Goal: Information Seeking & Learning: Learn about a topic

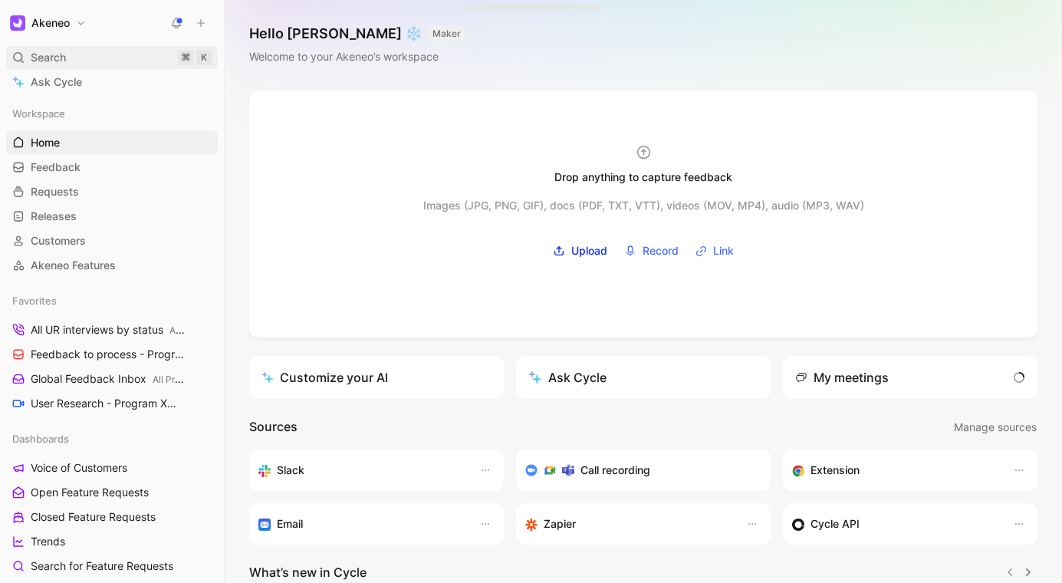
click at [110, 61] on div "Search ⌘ K" at bounding box center [112, 57] width 212 height 23
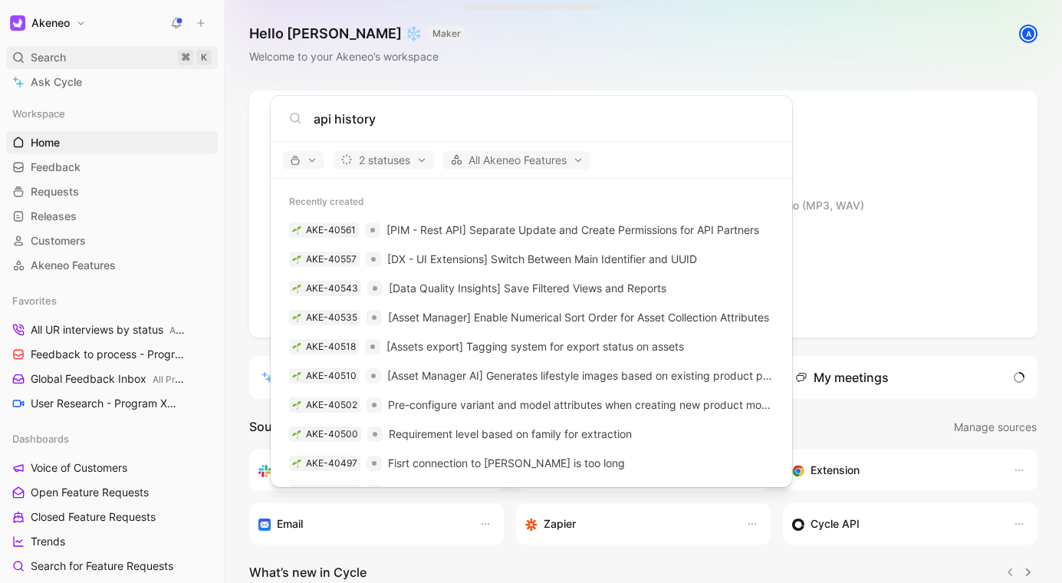
type input "api history"
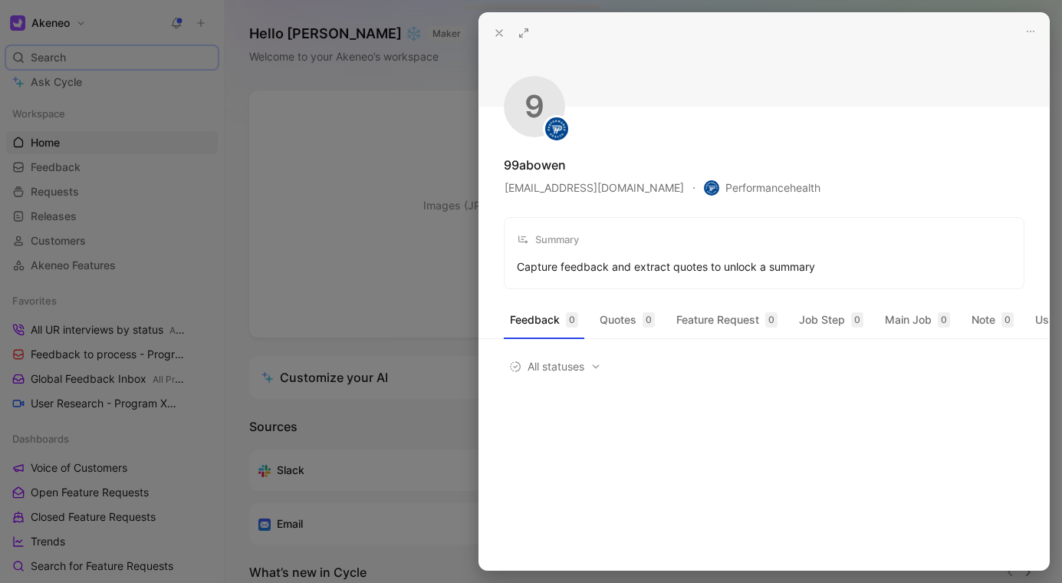
click at [301, 78] on div at bounding box center [531, 291] width 1062 height 583
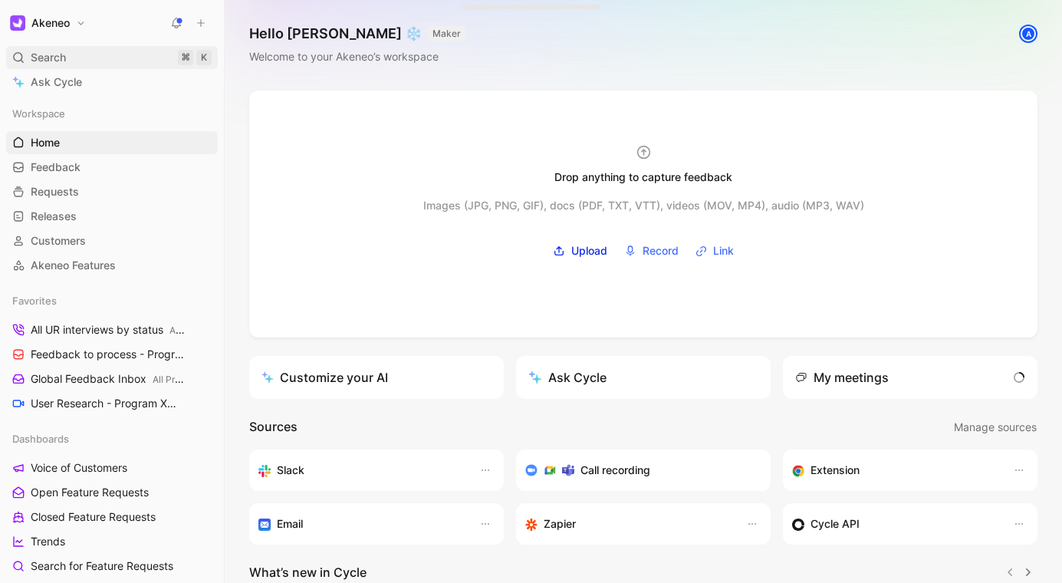
click at [105, 51] on div "Search ⌘ K" at bounding box center [112, 57] width 212 height 23
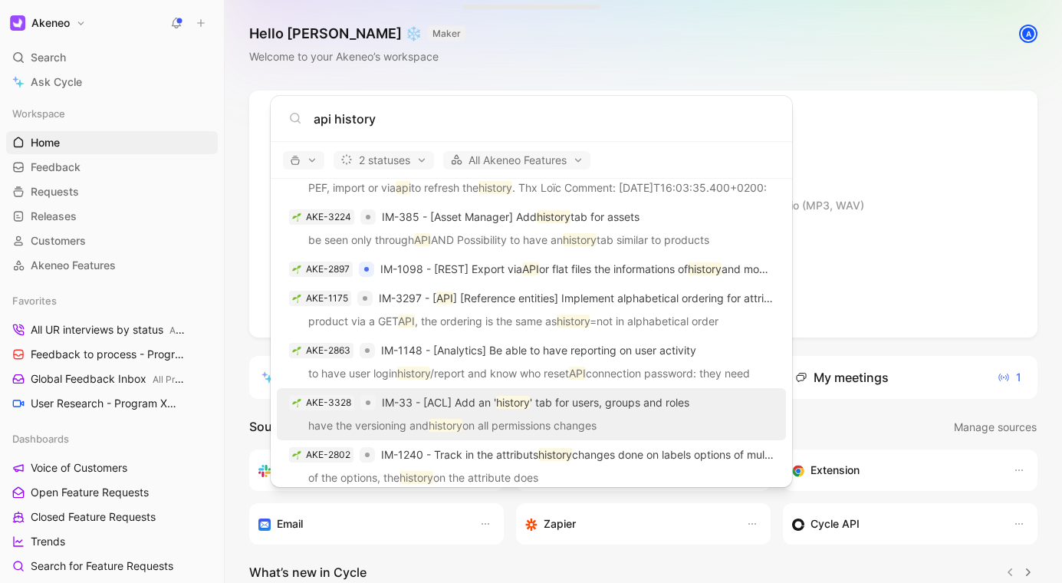
scroll to position [172, 0]
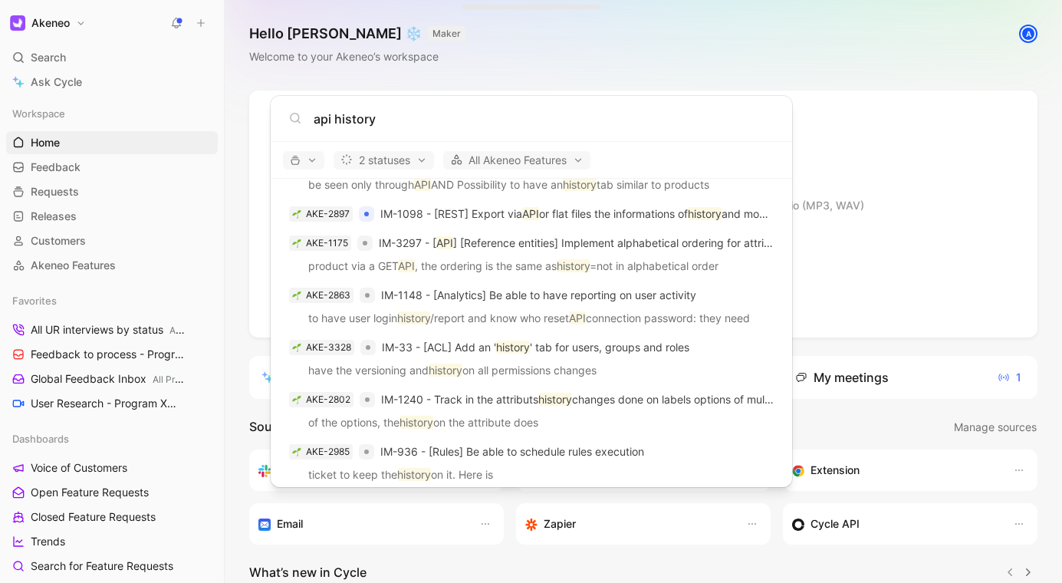
click at [411, 122] on input "api history" at bounding box center [544, 119] width 460 height 18
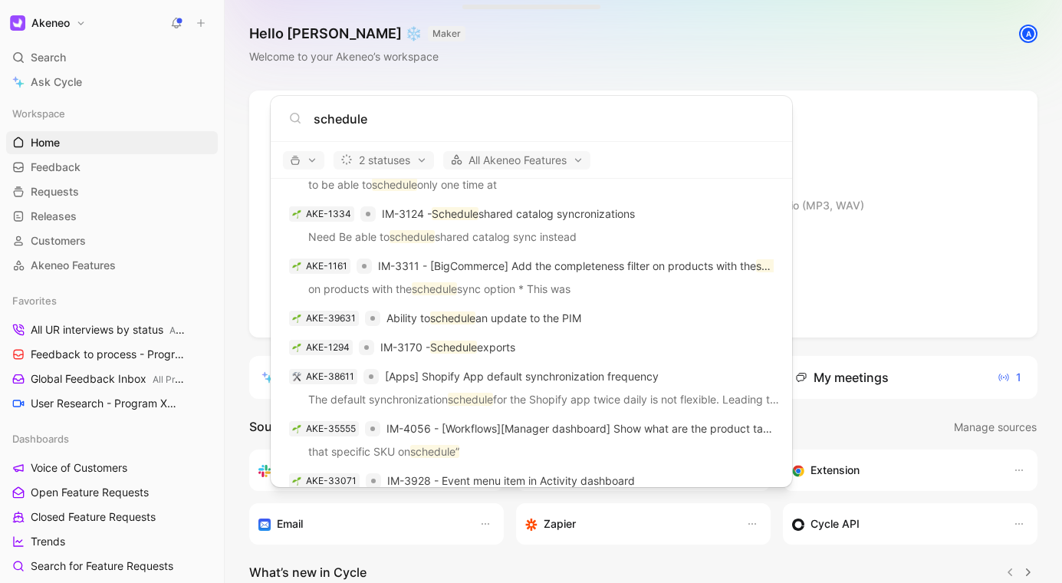
scroll to position [0, 0]
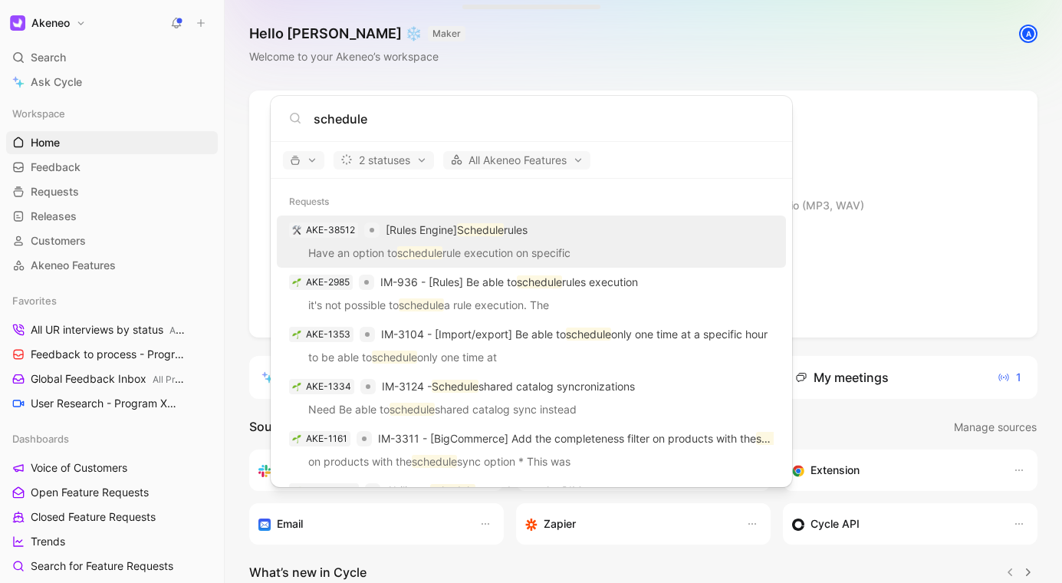
type input "schedule"
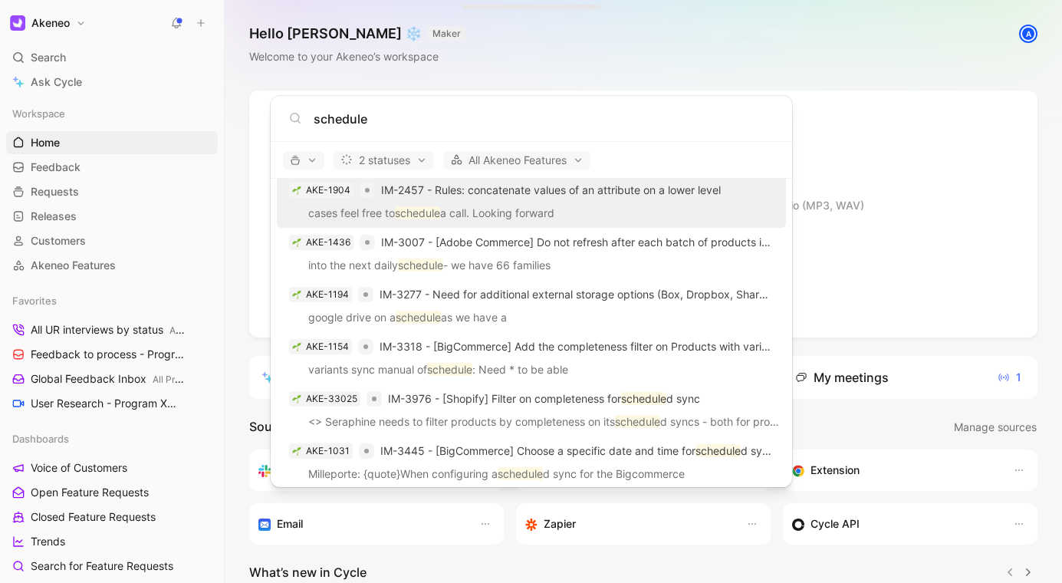
scroll to position [737, 0]
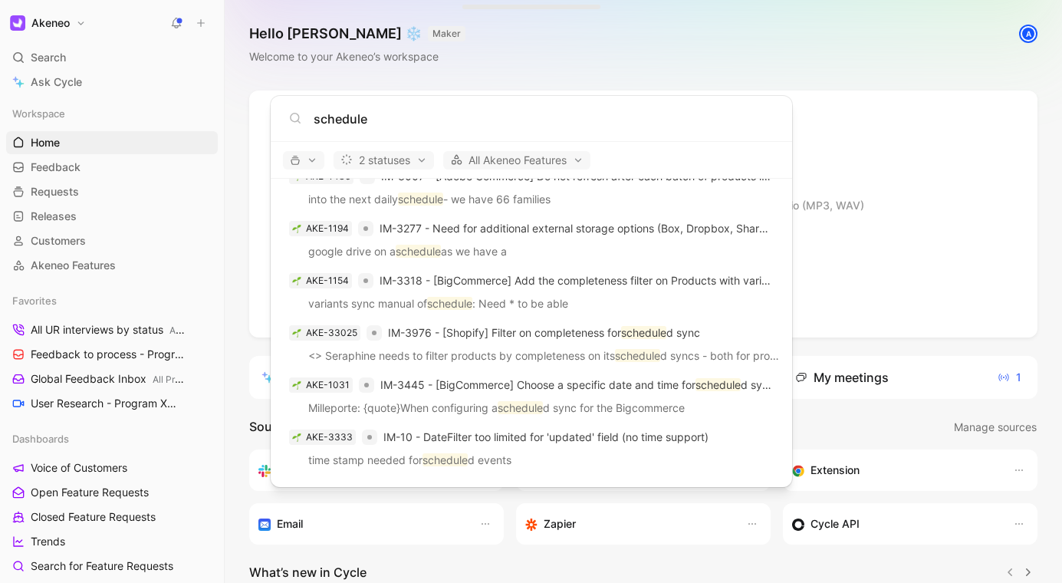
click at [847, 87] on body "Akeneo Search ⌘ K Ask Cycle Workspace Home G then H Feedback G then F Requests …" at bounding box center [531, 291] width 1062 height 583
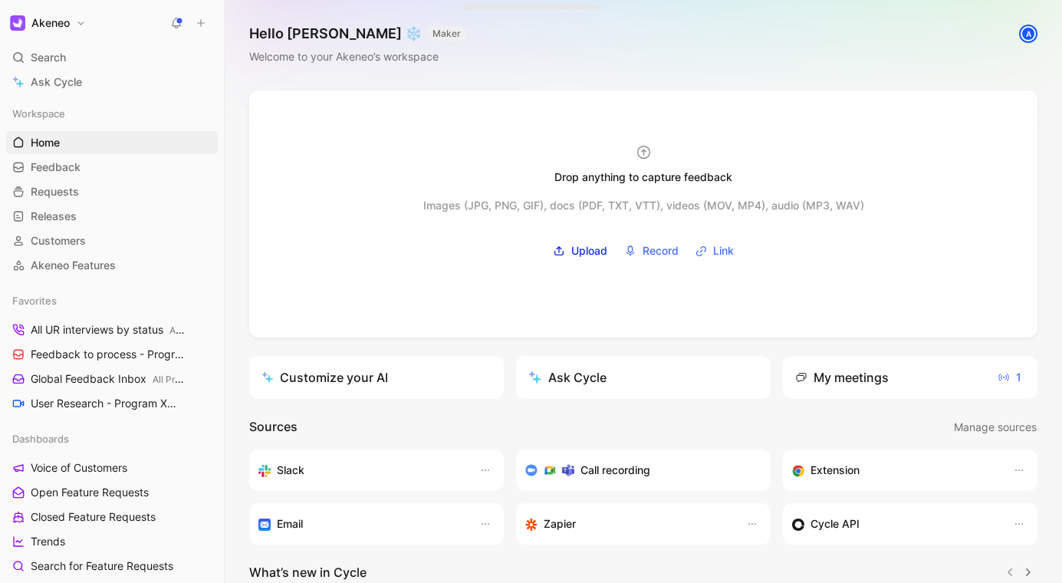
click at [853, 51] on div "Hello Christophe ❄️ MAKER Welcome to your Akeneo’s workspace A" at bounding box center [643, 45] width 837 height 90
click at [121, 64] on div "Search ⌘ K" at bounding box center [112, 57] width 212 height 23
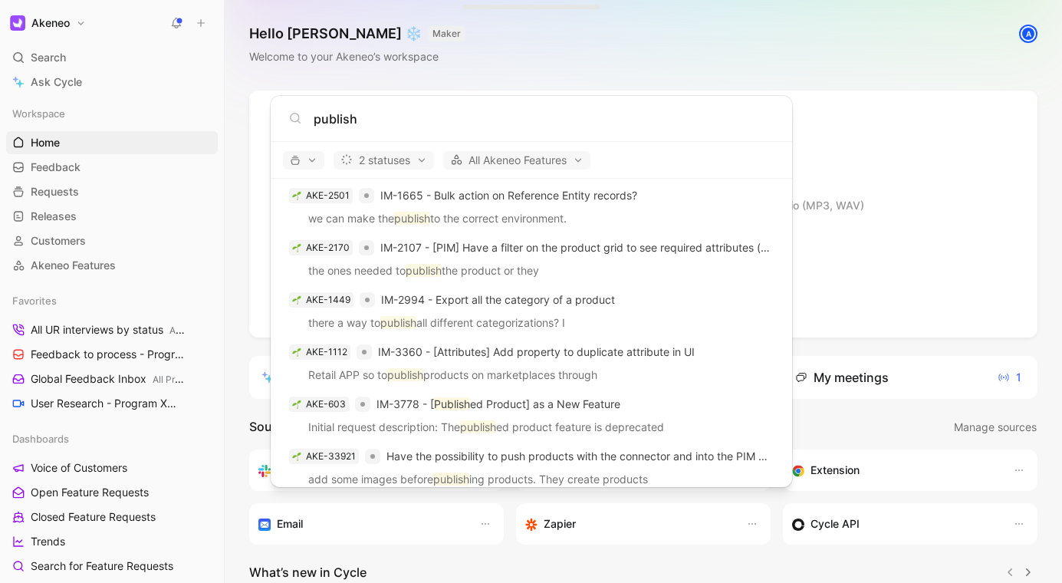
scroll to position [269, 0]
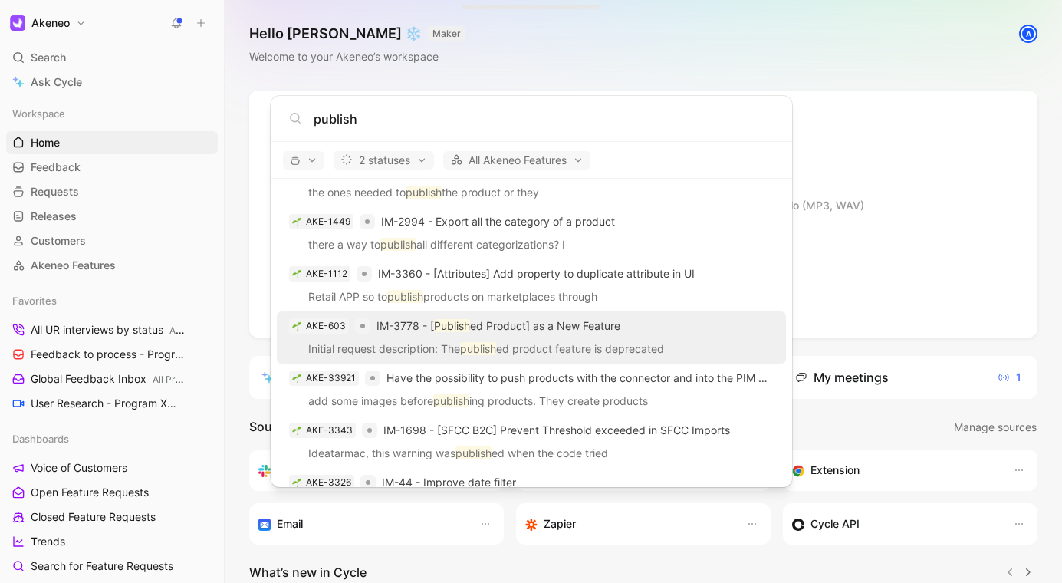
type input "publish"
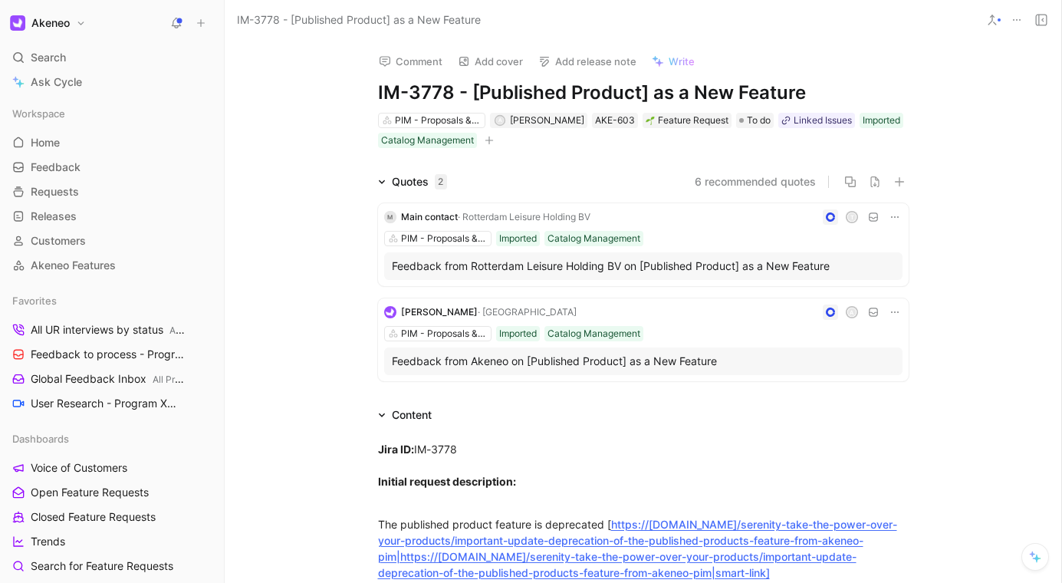
scroll to position [265, 0]
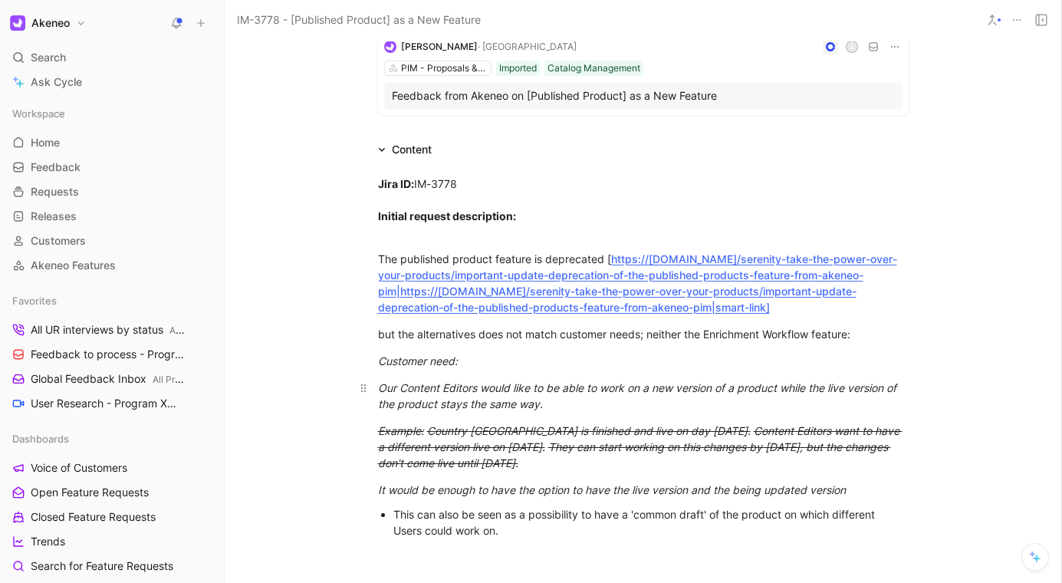
click at [739, 402] on div "Our Content Editors would like to be able to work on a new version of a product…" at bounding box center [643, 395] width 530 height 32
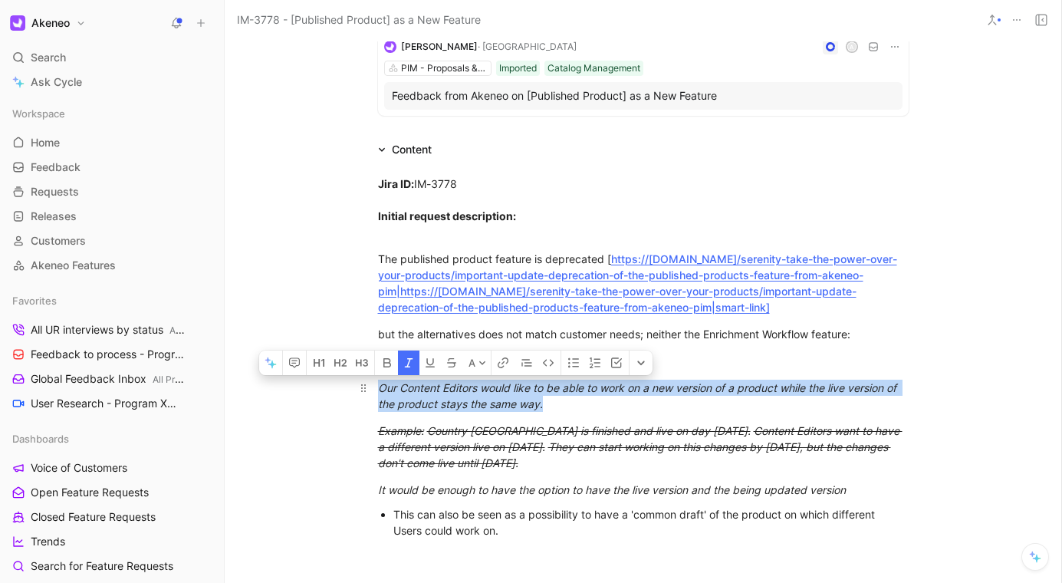
click at [806, 402] on div "Our Content Editors would like to be able to work on a new version of a product…" at bounding box center [643, 395] width 530 height 32
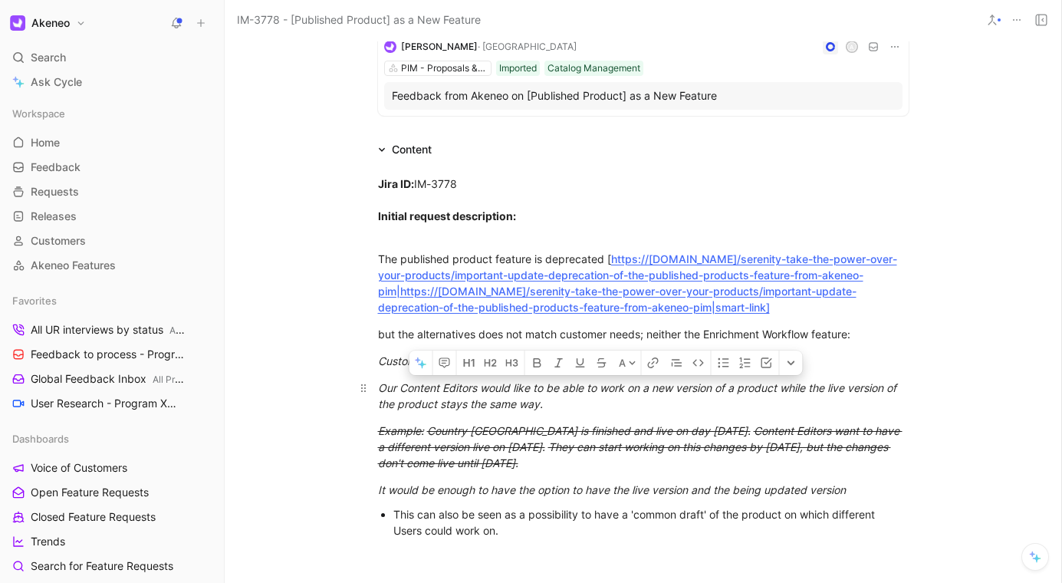
drag, startPoint x: 731, startPoint y: 471, endPoint x: 713, endPoint y: 384, distance: 88.6
click at [713, 384] on div "Jira ID: IM-3778 Initial request description: The published product feature is …" at bounding box center [643, 426] width 836 height 534
click at [710, 377] on p "Our Content Editors would like to be able to work on a new version of a product…" at bounding box center [643, 395] width 589 height 41
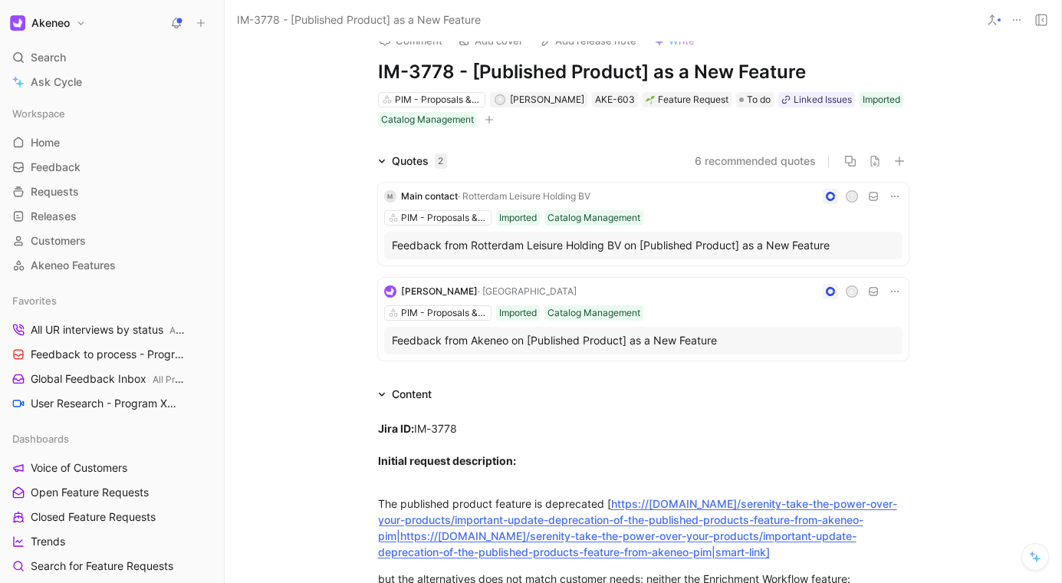
scroll to position [0, 0]
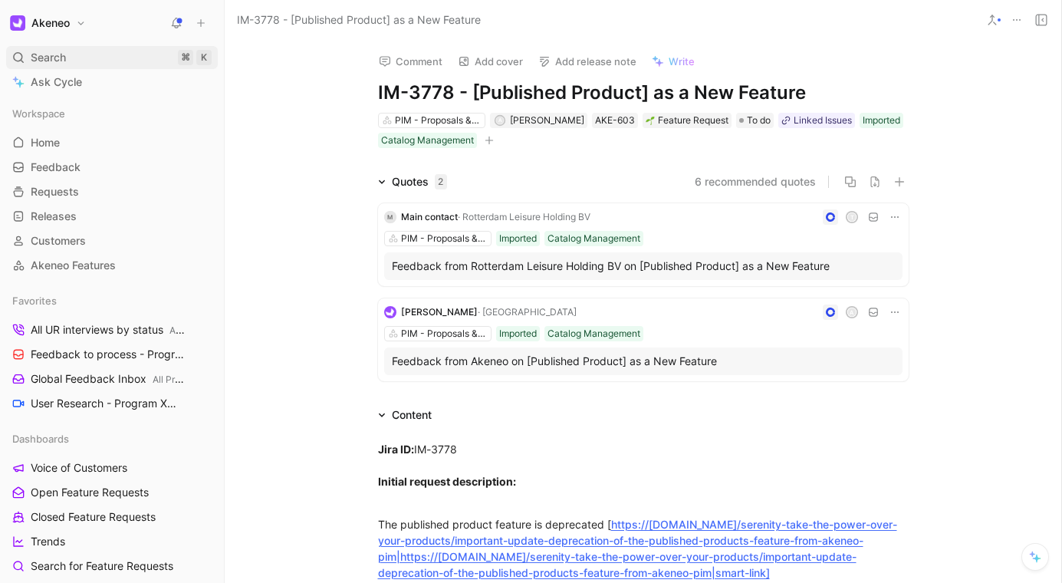
click at [138, 57] on div "Search ⌘ K" at bounding box center [112, 57] width 212 height 23
click at [138, 57] on body "Akeneo Search ⌘ K Ask Cycle Workspace Home G then H Feedback G then F Requests …" at bounding box center [531, 291] width 1062 height 583
click at [129, 55] on div "Search ⌘ K" at bounding box center [112, 57] width 212 height 23
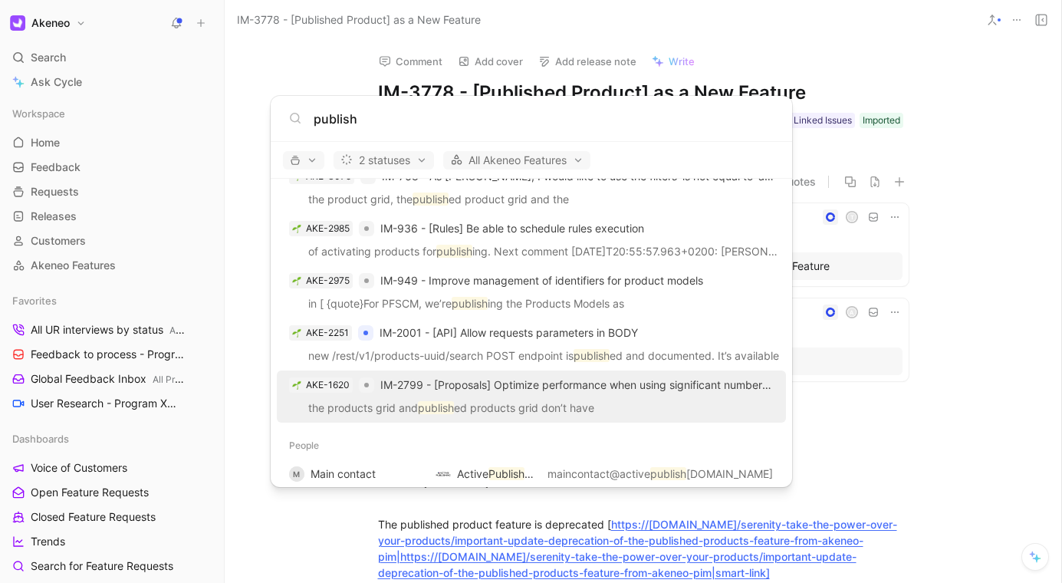
scroll to position [881, 0]
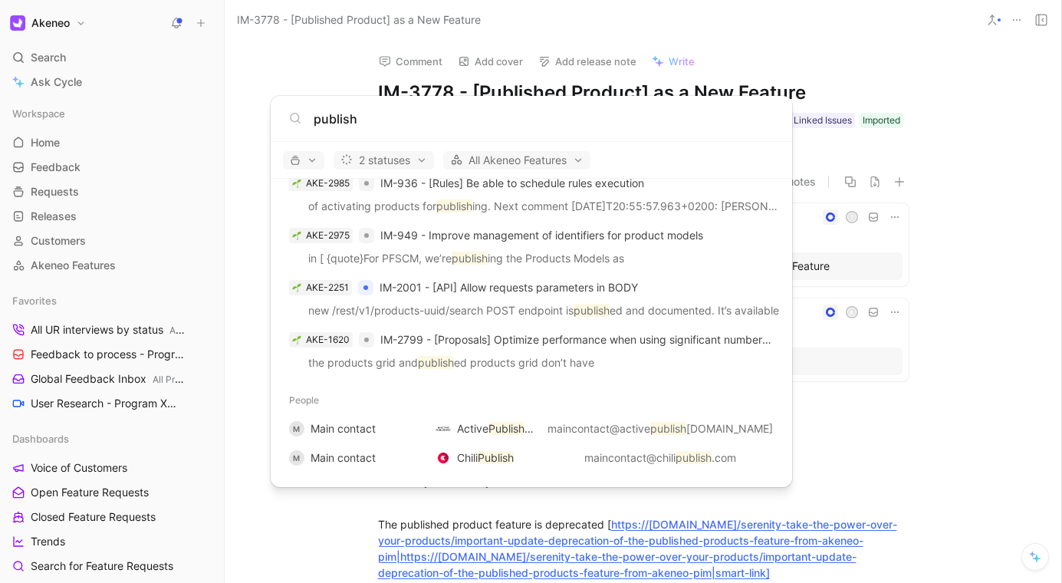
type input "publish"
